Goal: Find specific page/section: Find specific page/section

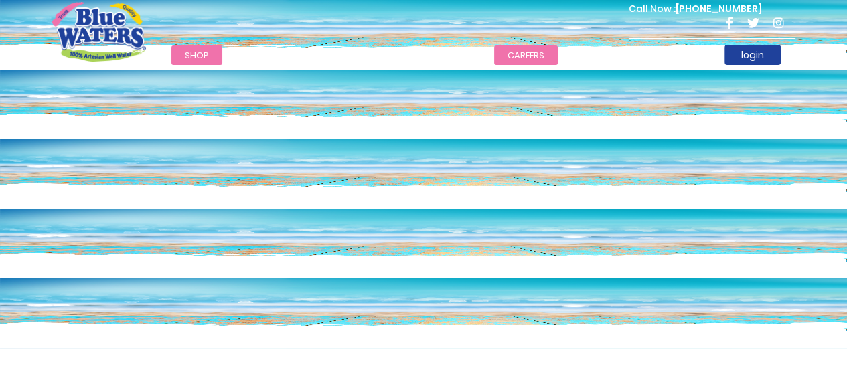
click at [520, 57] on link "careers" at bounding box center [526, 55] width 64 height 19
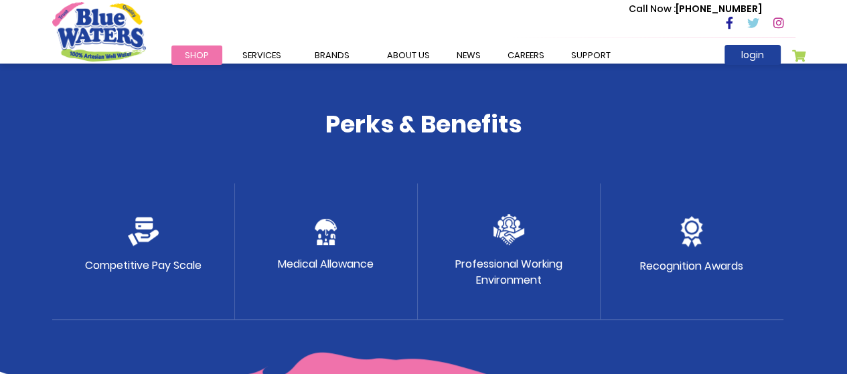
scroll to position [715, 0]
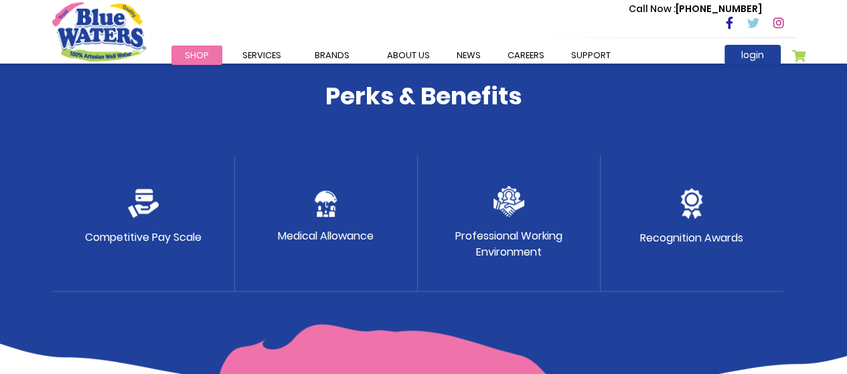
click at [130, 244] on p "Competitive Pay Scale" at bounding box center [143, 238] width 117 height 16
click at [537, 236] on p "Professional Working Environment" at bounding box center [508, 244] width 107 height 32
click at [512, 58] on link "careers" at bounding box center [526, 55] width 64 height 19
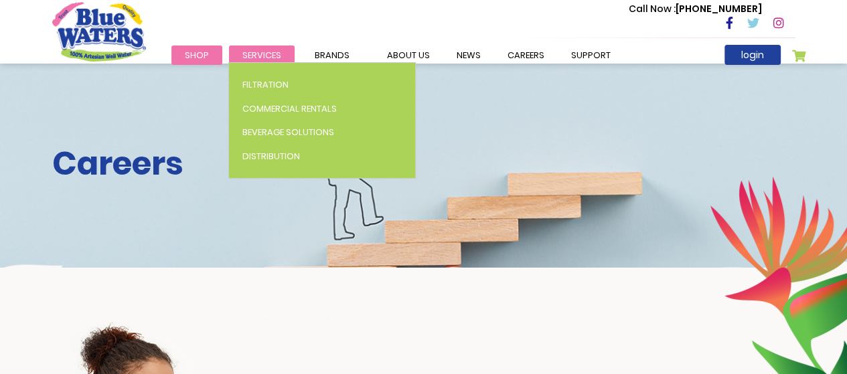
click at [252, 52] on span "Services" at bounding box center [261, 55] width 39 height 13
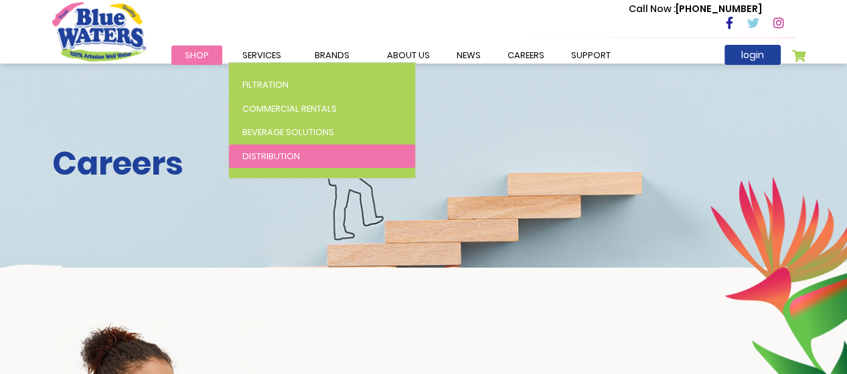
click at [260, 160] on span "Distribution" at bounding box center [271, 156] width 58 height 13
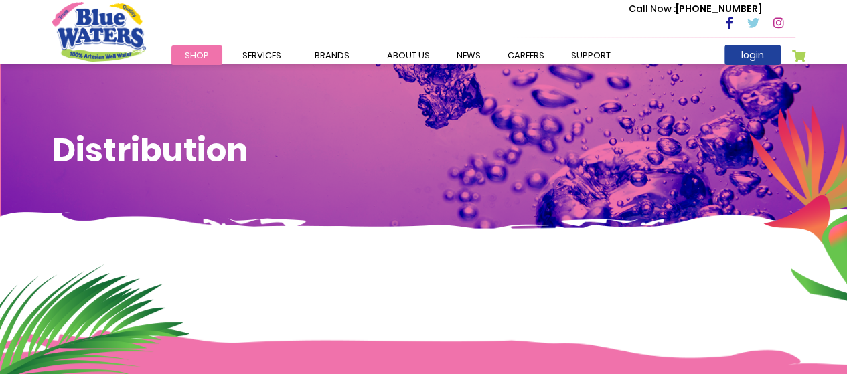
click at [830, 177] on img at bounding box center [798, 225] width 98 height 242
click at [580, 60] on link "support" at bounding box center [591, 55] width 66 height 19
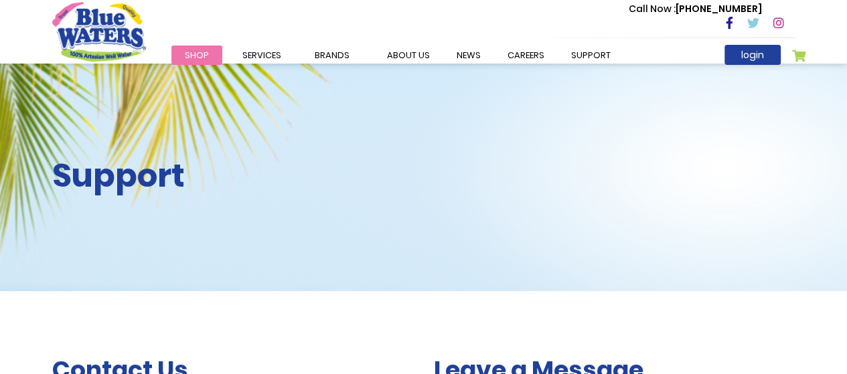
drag, startPoint x: 850, startPoint y: 46, endPoint x: 856, endPoint y: -22, distance: 68.6
click at [846, 0] on html "The store will not work correctly in the case when cookies are disabled. Toggle…" at bounding box center [423, 187] width 847 height 374
